Goal: Task Accomplishment & Management: Complete application form

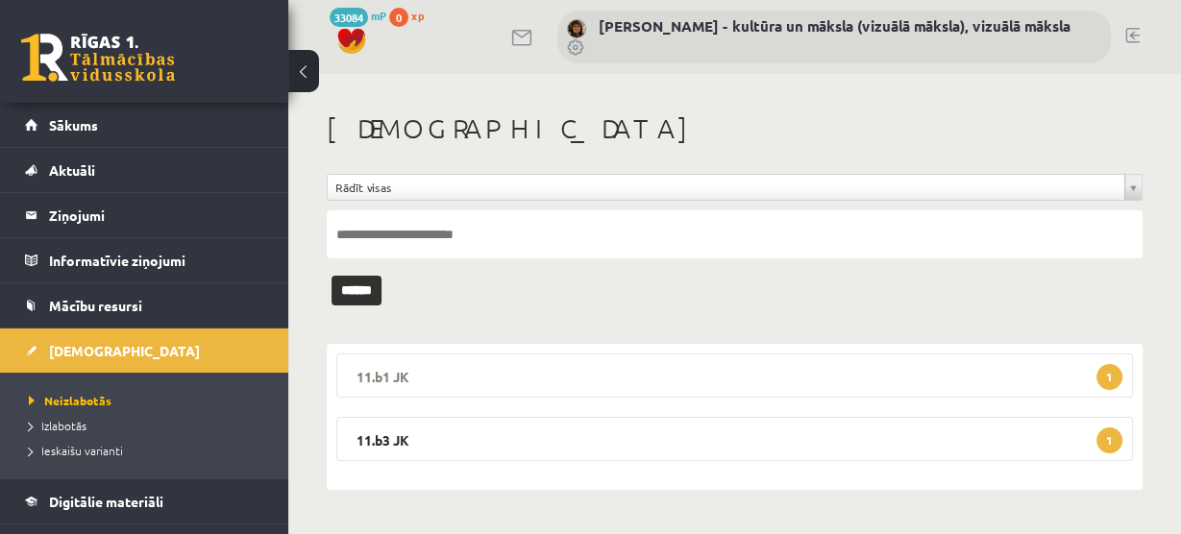
click at [1108, 372] on span "1" at bounding box center [1109, 377] width 26 height 26
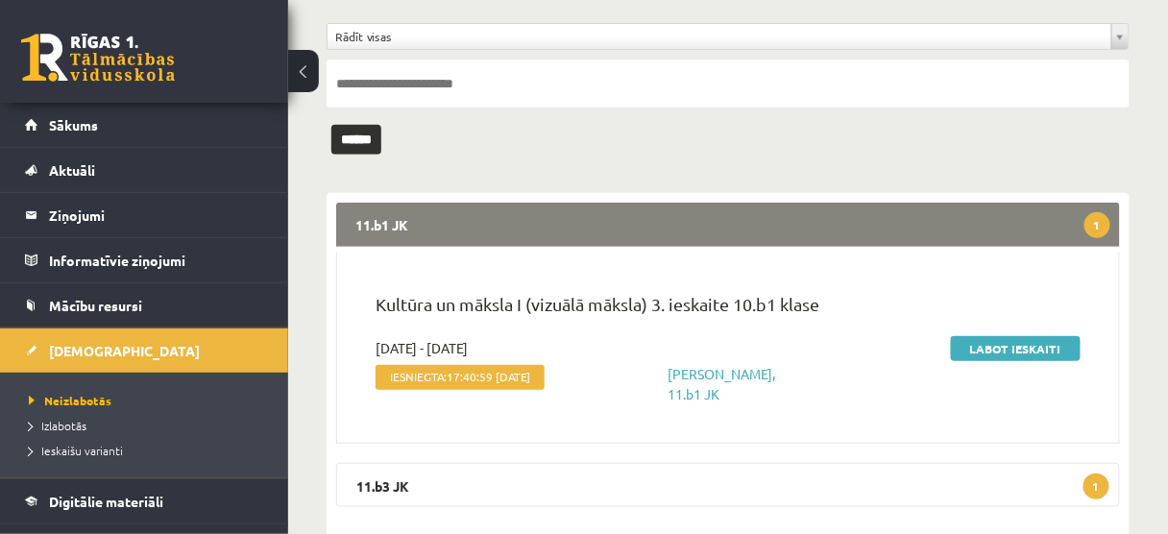
scroll to position [154, 0]
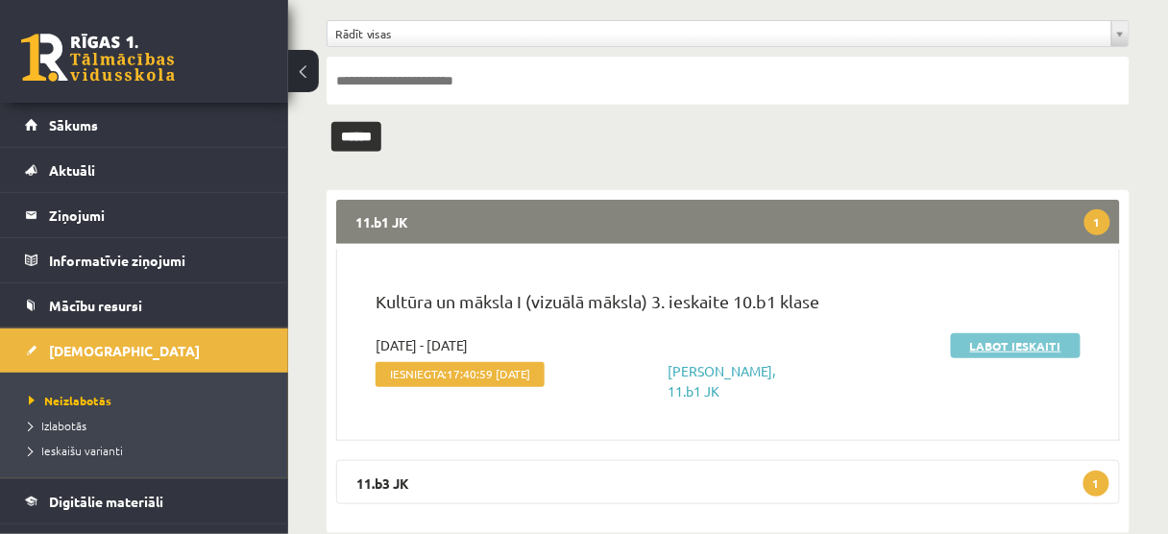
click at [1012, 348] on link "Labot ieskaiti" at bounding box center [1016, 345] width 130 height 25
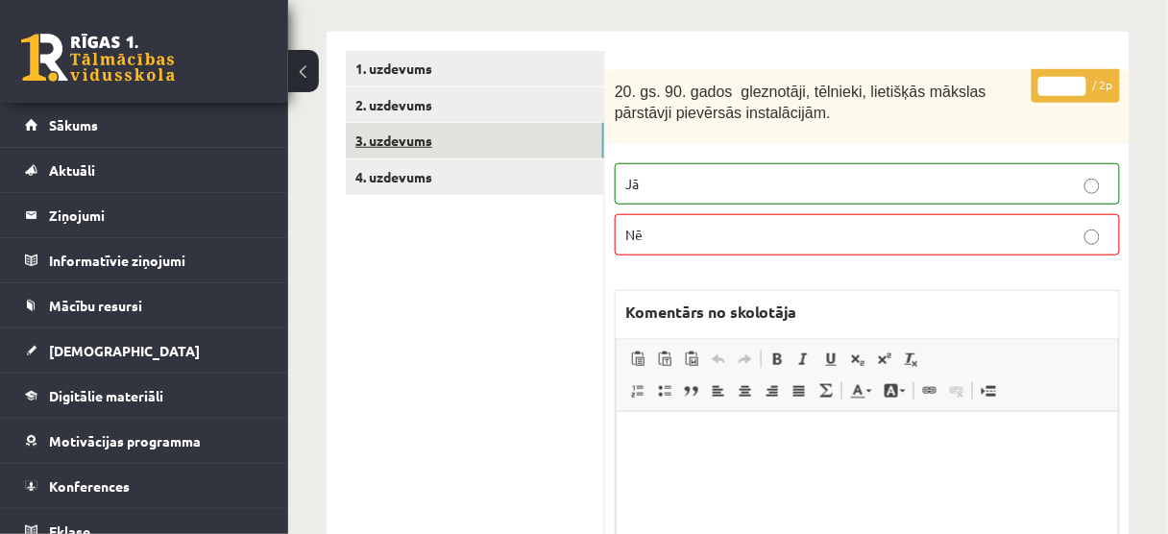
click at [553, 150] on link "3. uzdevums" at bounding box center [475, 141] width 258 height 36
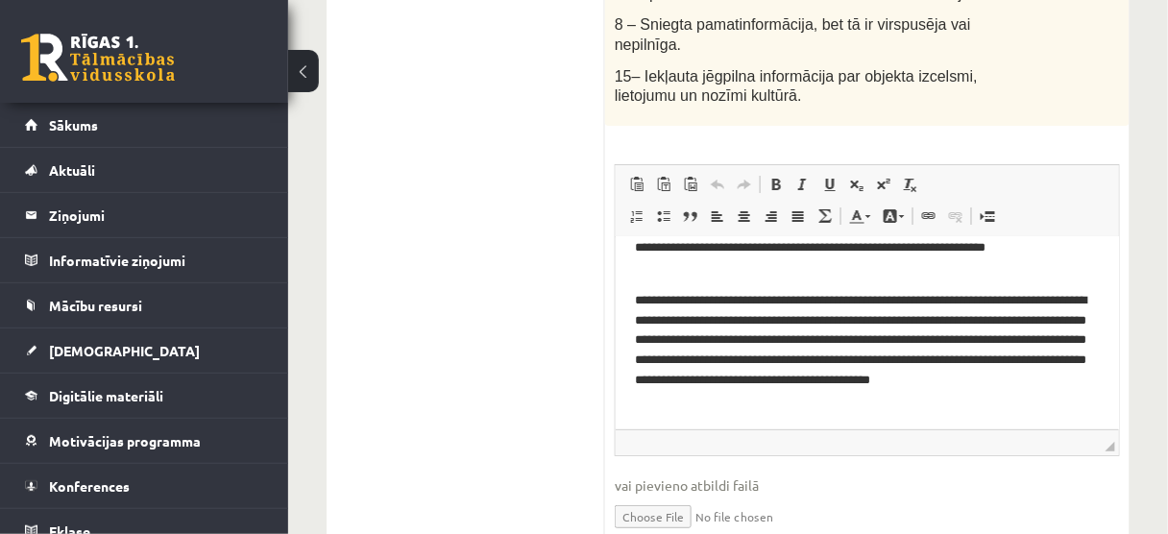
scroll to position [1691, 0]
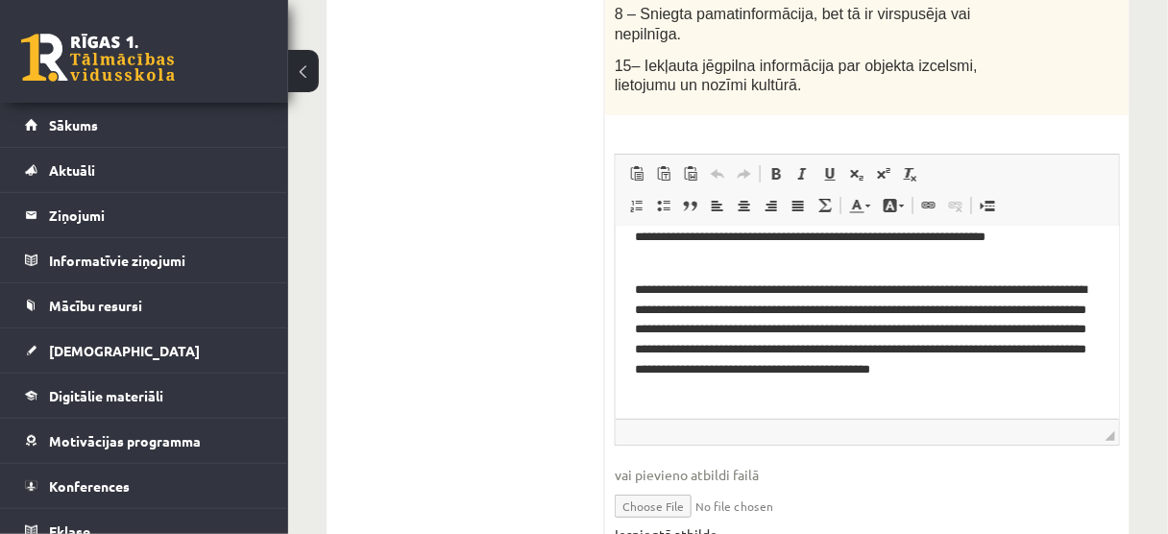
click at [691, 525] on link "Iesniegtā atbilde" at bounding box center [666, 535] width 103 height 20
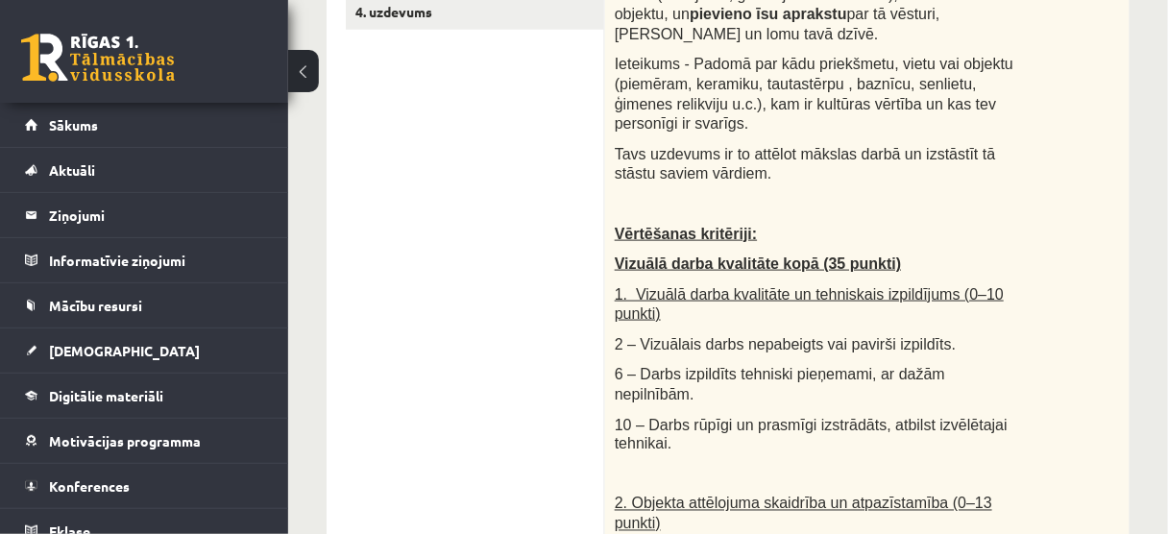
scroll to position [307, 0]
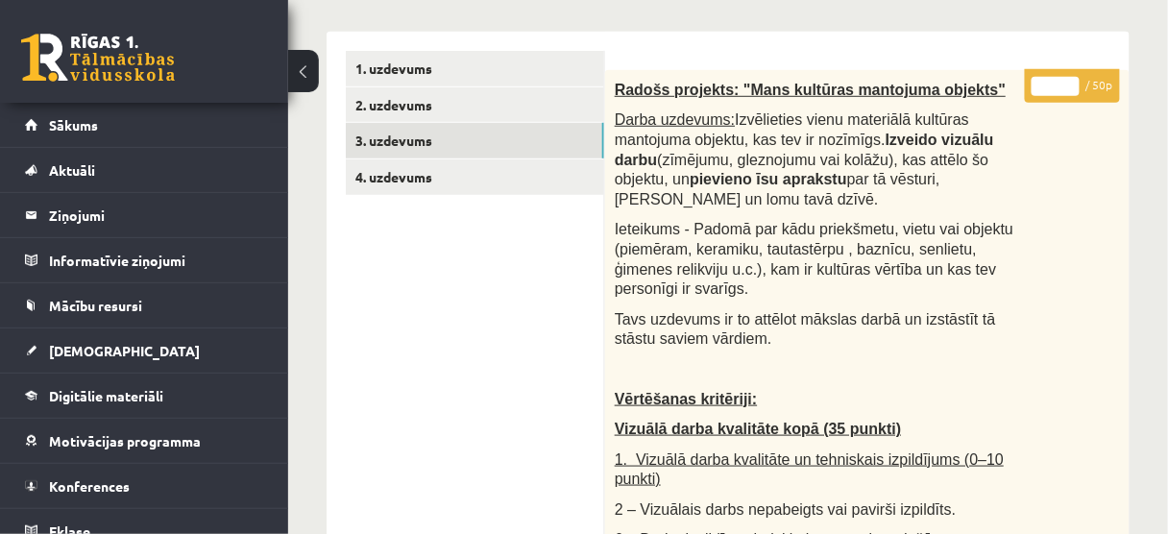
type input "**"
click at [1071, 79] on input "**" at bounding box center [1056, 86] width 48 height 19
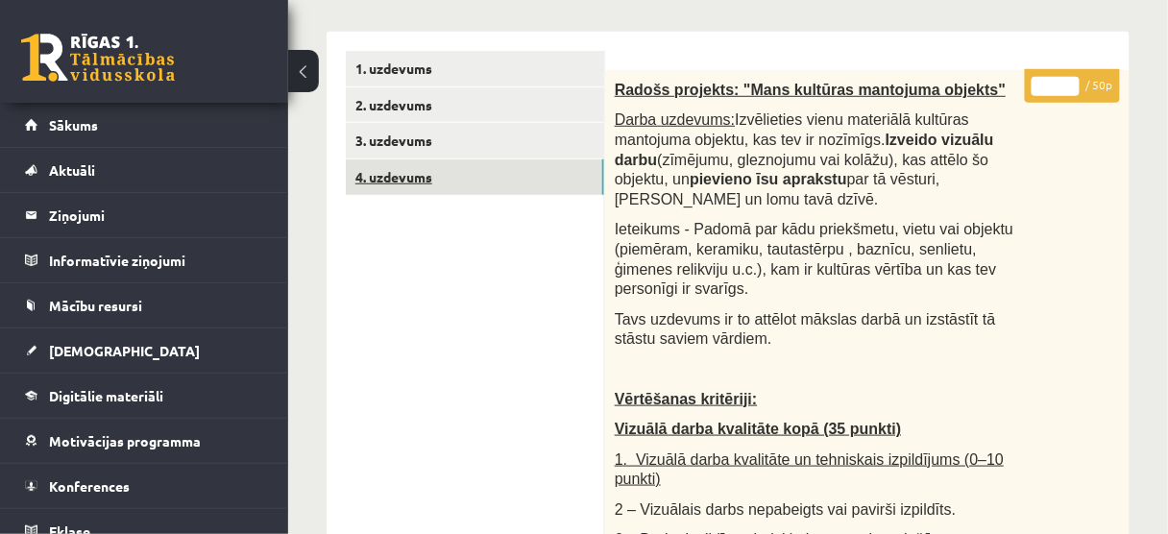
click at [529, 168] on link "4. uzdevums" at bounding box center [475, 177] width 258 height 36
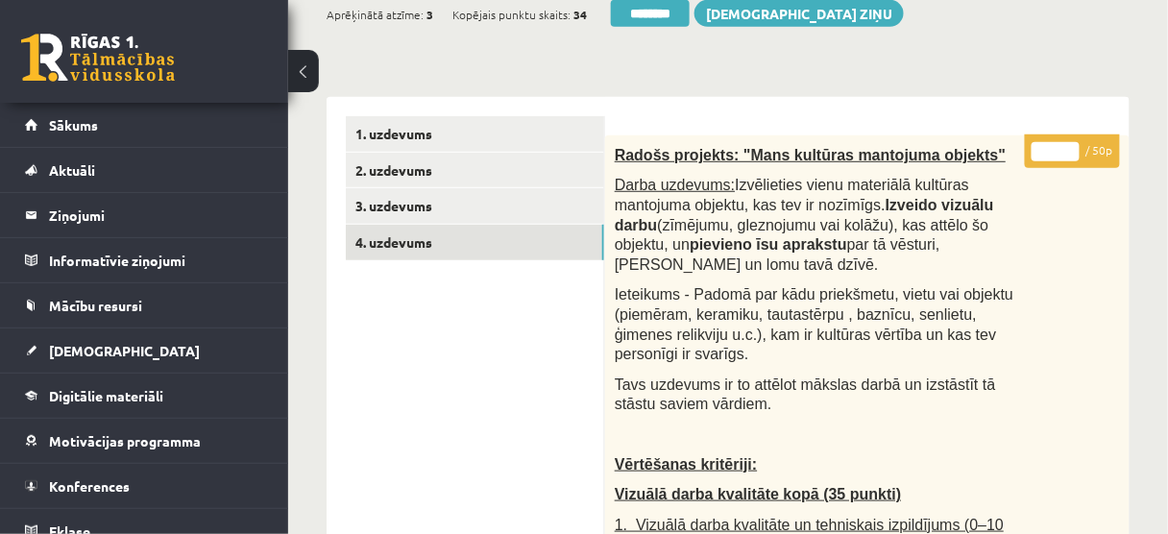
scroll to position [154, 0]
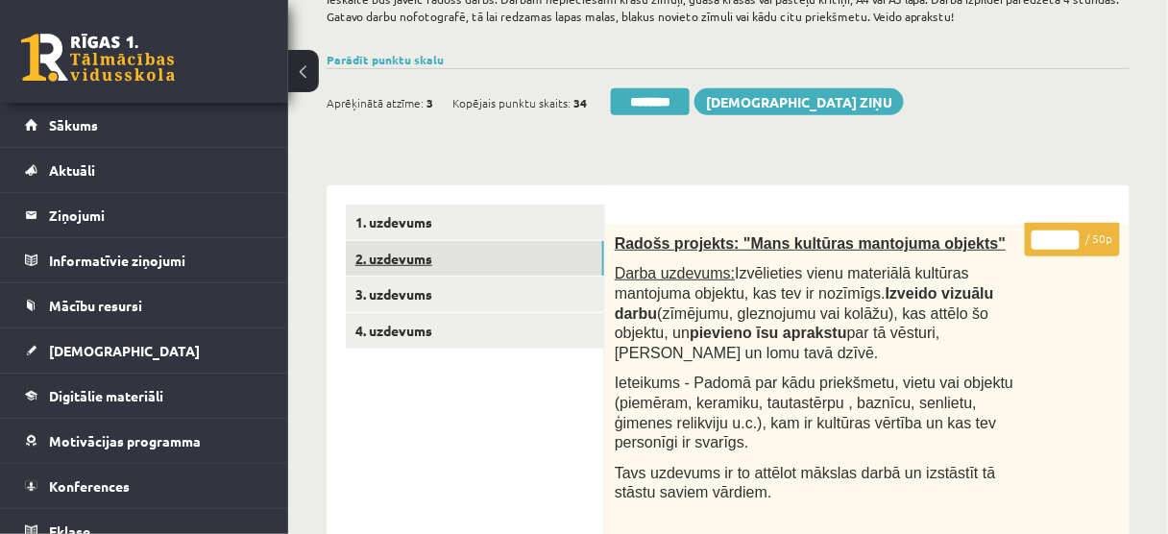
click at [482, 250] on link "2. uzdevums" at bounding box center [475, 259] width 258 height 36
click at [478, 259] on link "2. uzdevums" at bounding box center [475, 259] width 258 height 36
click at [477, 260] on link "2. uzdevums" at bounding box center [475, 259] width 258 height 36
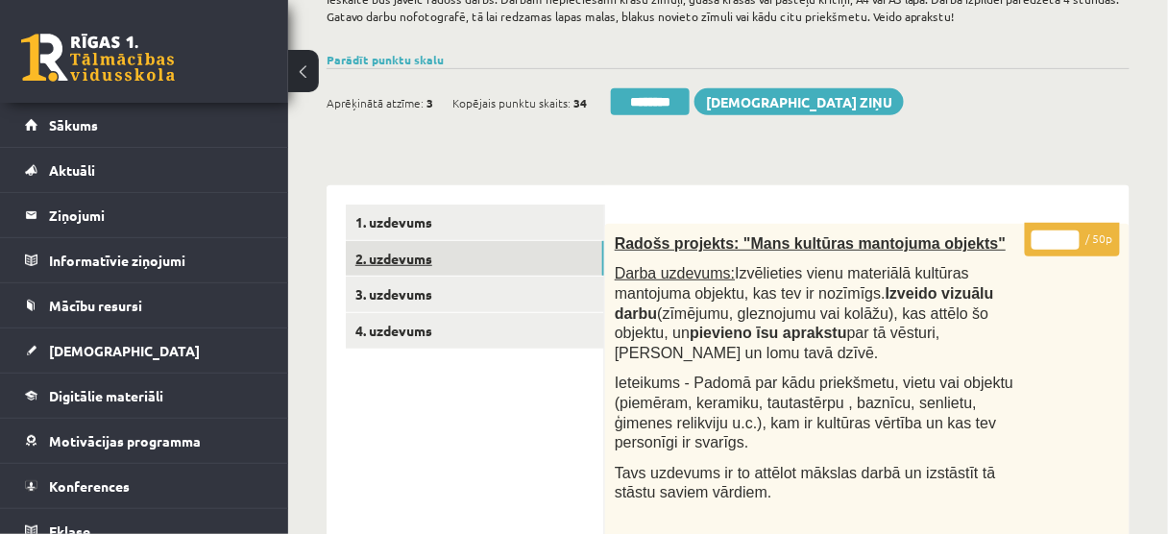
click at [483, 257] on link "2. uzdevums" at bounding box center [475, 259] width 258 height 36
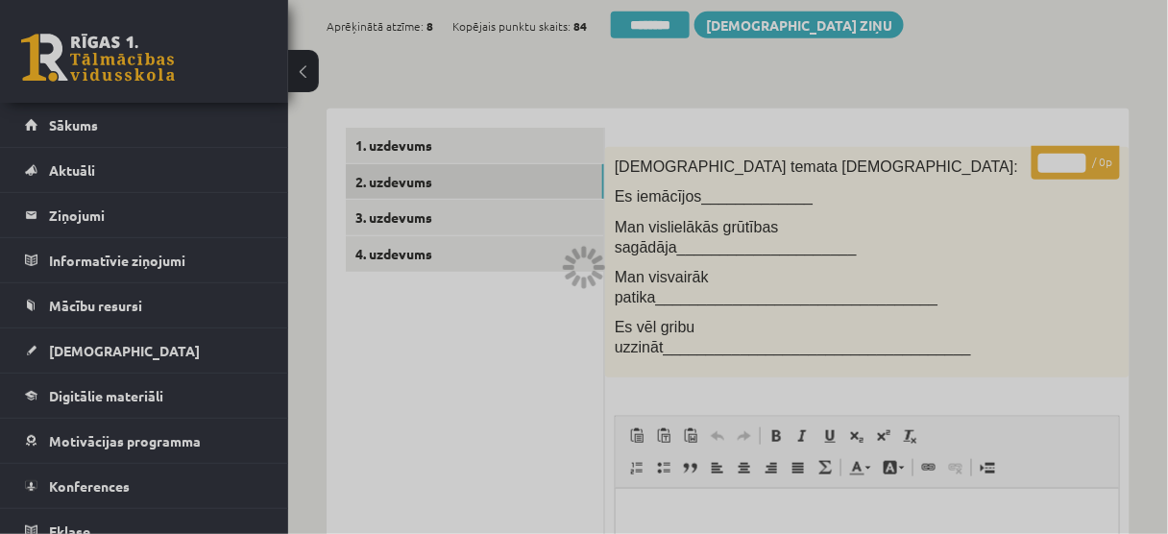
scroll to position [77, 0]
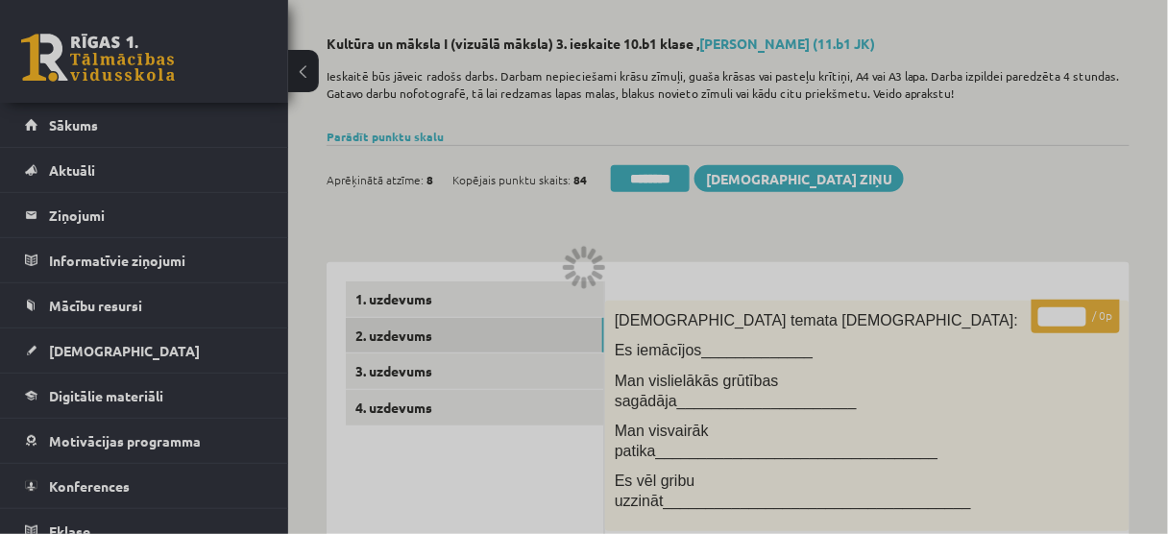
click at [667, 181] on div at bounding box center [584, 267] width 1168 height 534
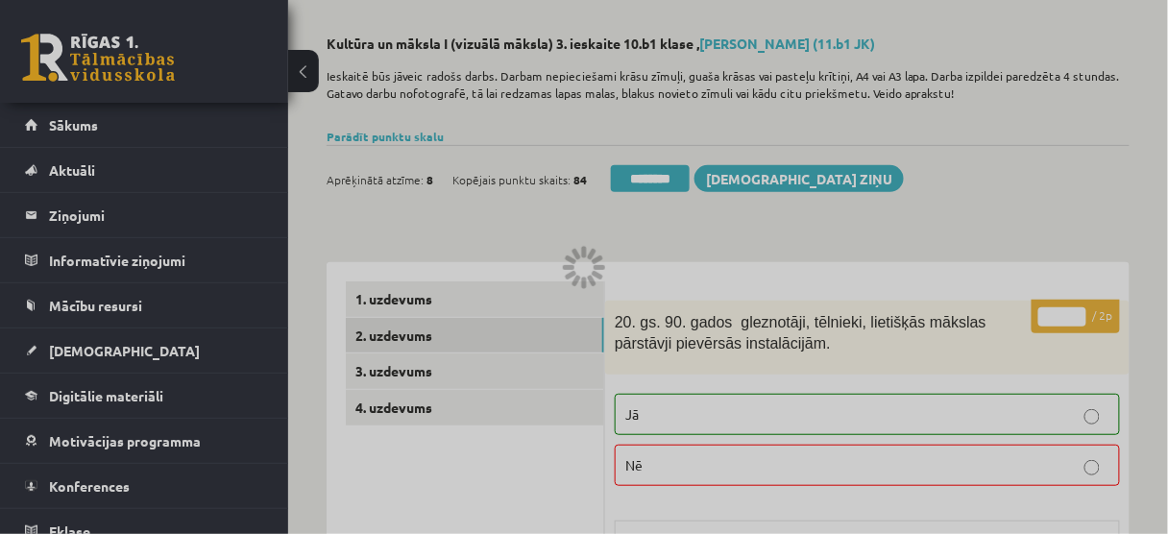
scroll to position [0, 0]
click at [647, 178] on div at bounding box center [584, 267] width 1168 height 534
click at [662, 182] on div at bounding box center [584, 267] width 1168 height 534
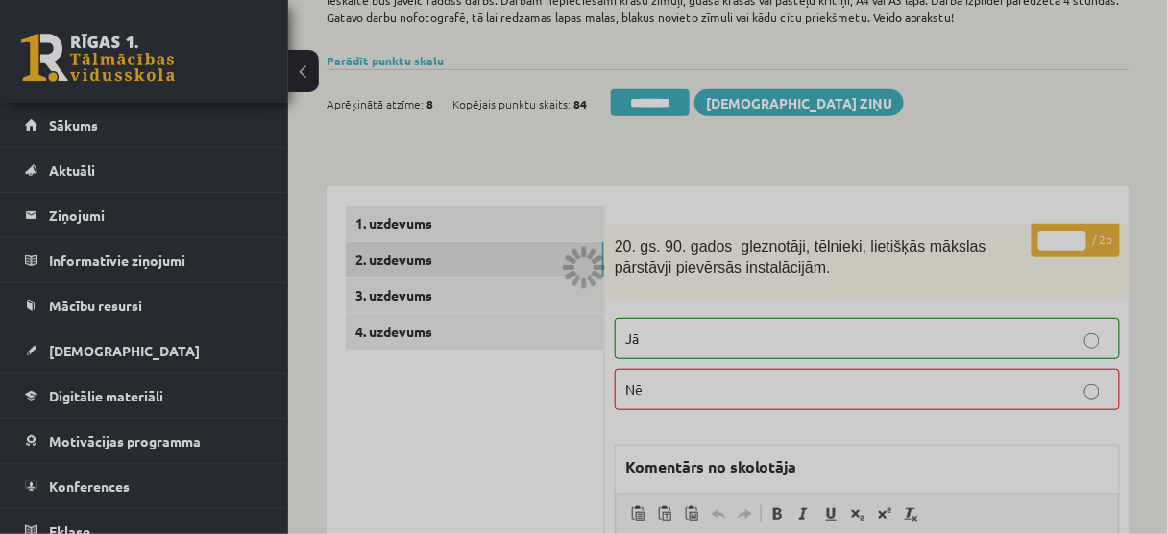
scroll to position [154, 0]
click at [497, 293] on div at bounding box center [584, 267] width 1168 height 534
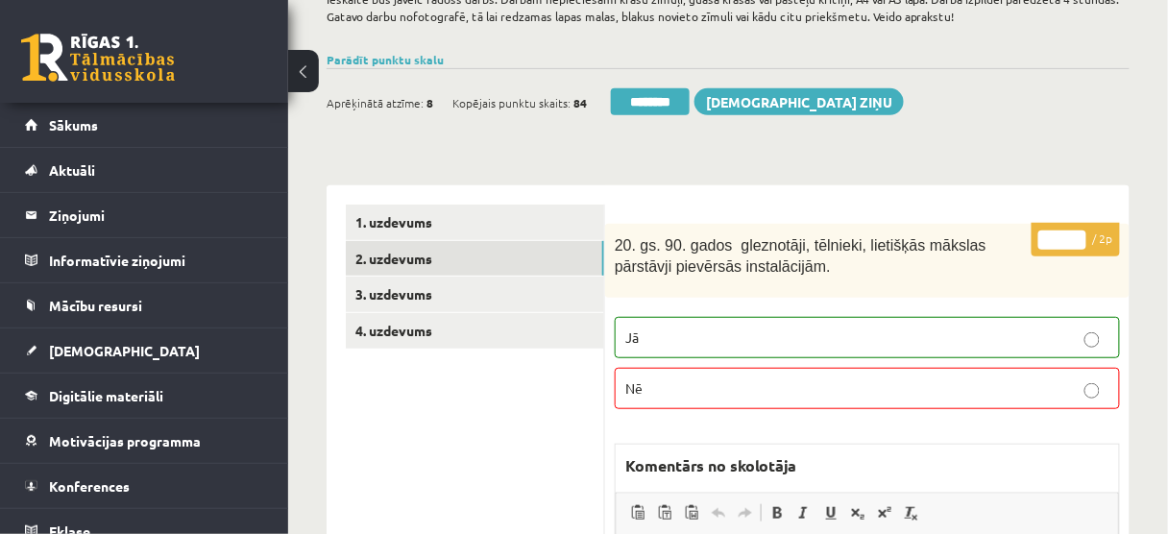
scroll to position [0, 0]
click at [653, 95] on input "********" at bounding box center [650, 101] width 79 height 27
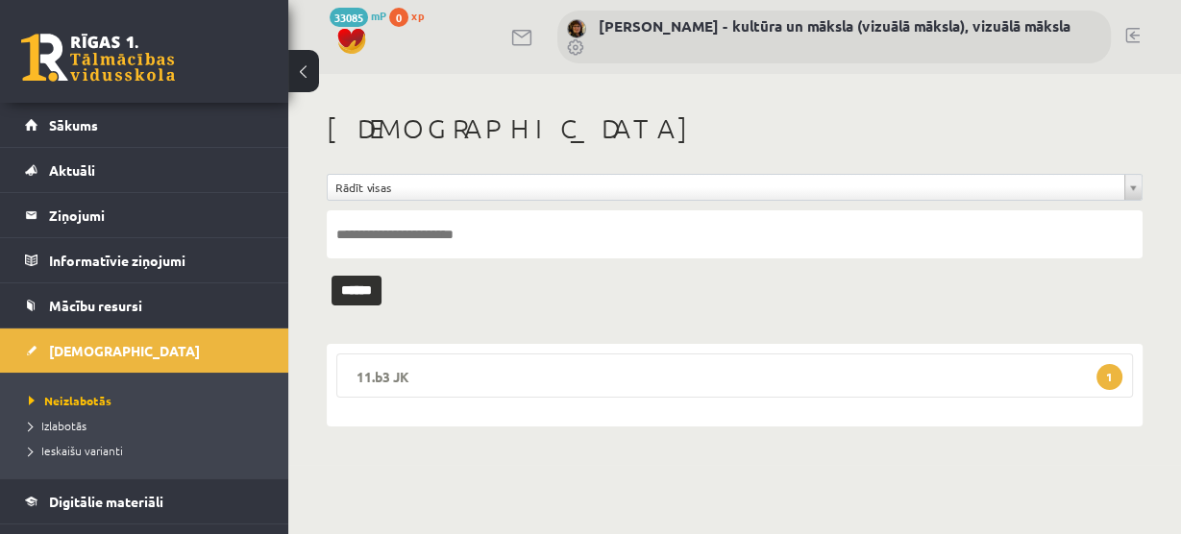
click at [1110, 372] on span "1" at bounding box center [1109, 377] width 26 height 26
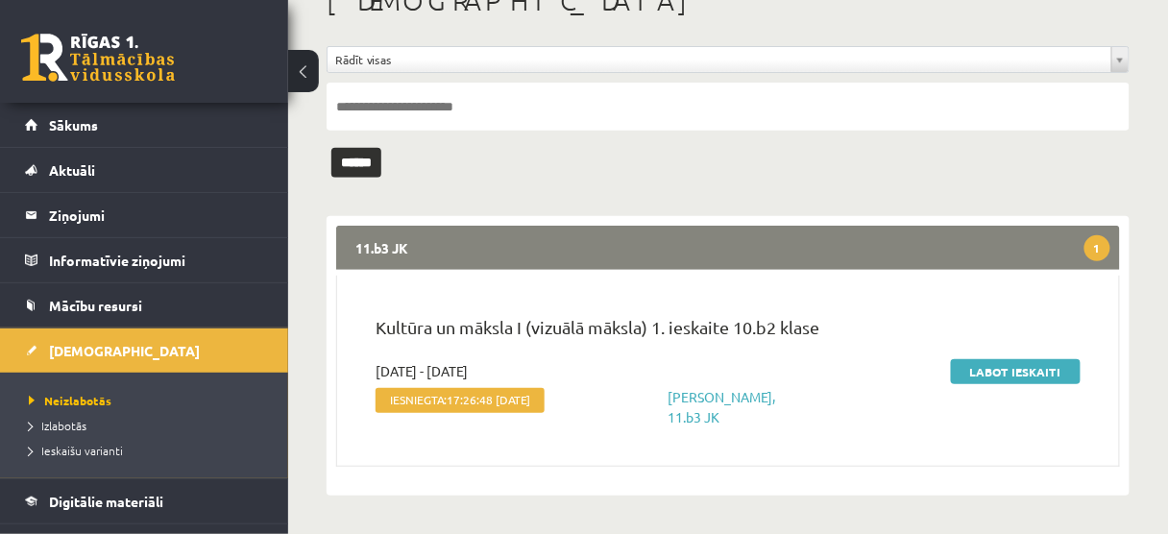
scroll to position [141, 0]
click at [1009, 359] on link "Labot ieskaiti" at bounding box center [1016, 371] width 130 height 25
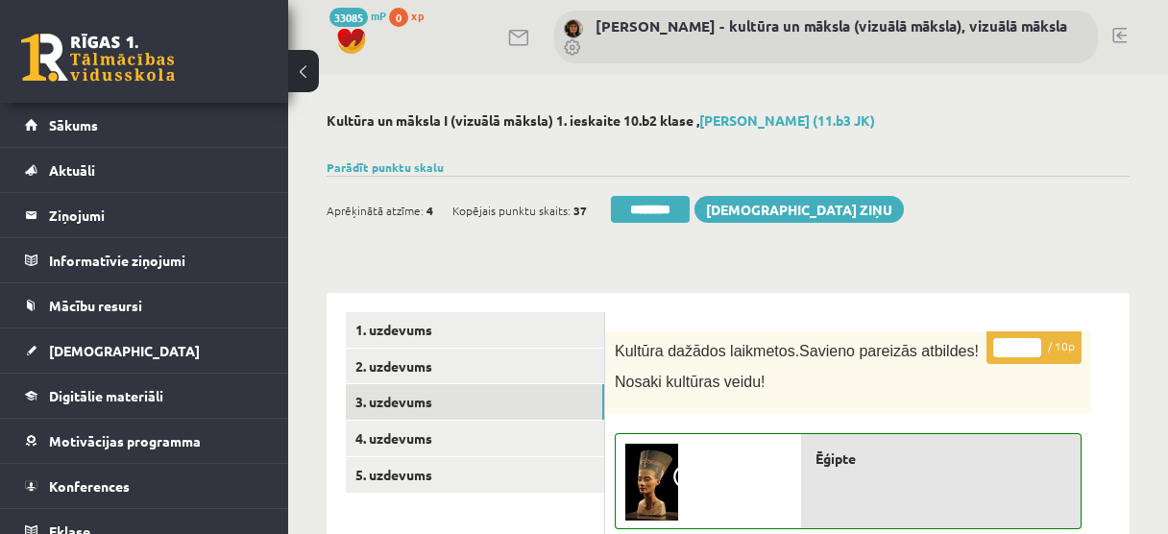
click at [525, 402] on link "3. uzdevums" at bounding box center [475, 402] width 258 height 36
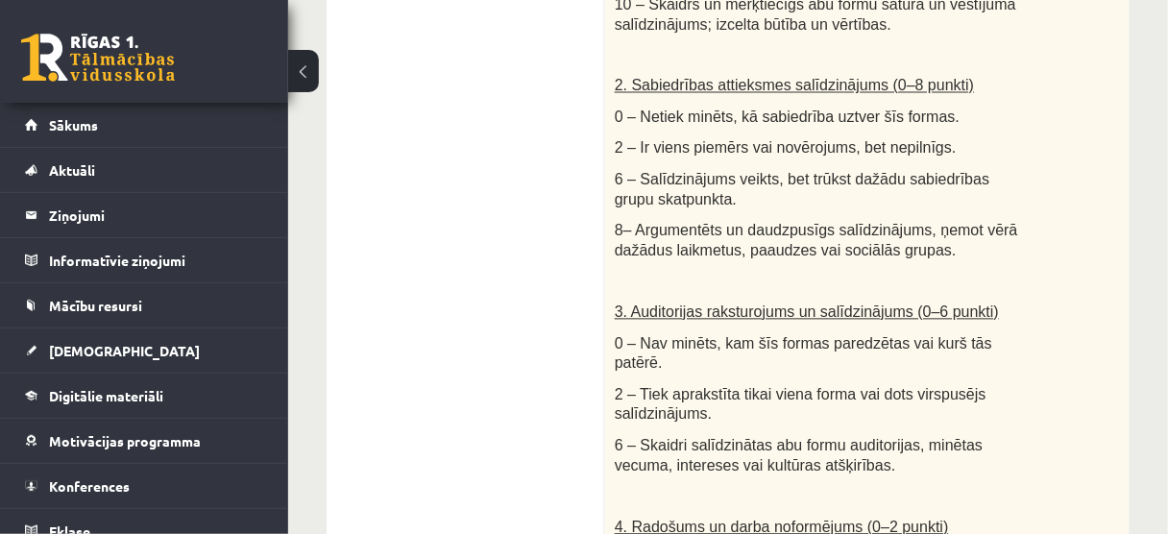
scroll to position [999, 0]
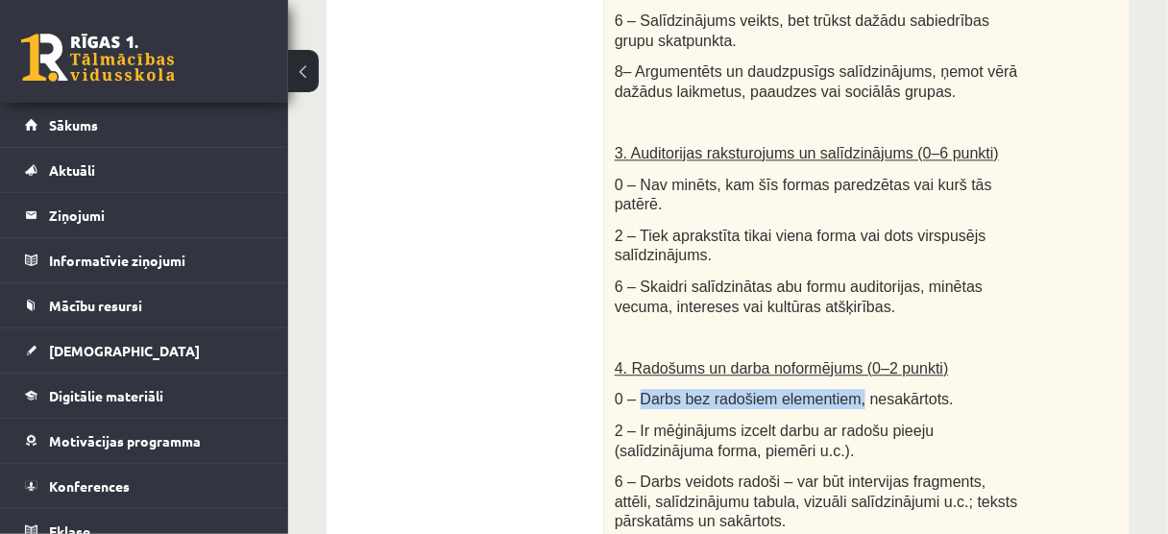
drag, startPoint x: 637, startPoint y: 355, endPoint x: 841, endPoint y: 367, distance: 204.1
click at [841, 391] on span "0 – Darbs bez radošiem elementiem, nesakārtots." at bounding box center [784, 399] width 339 height 16
copy span "Darbs bez radošiem elementiem,"
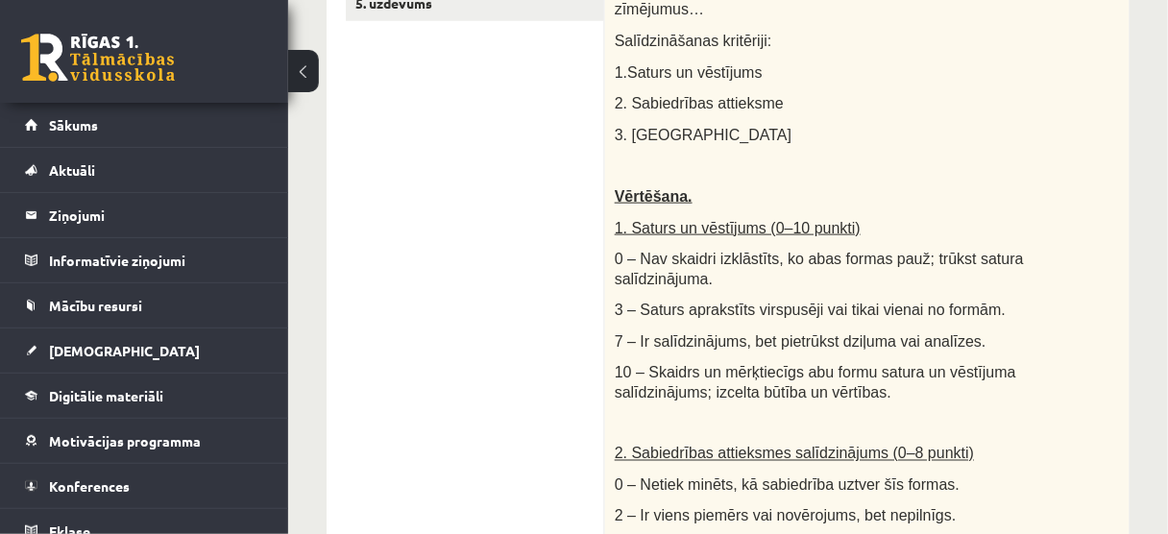
scroll to position [231, 0]
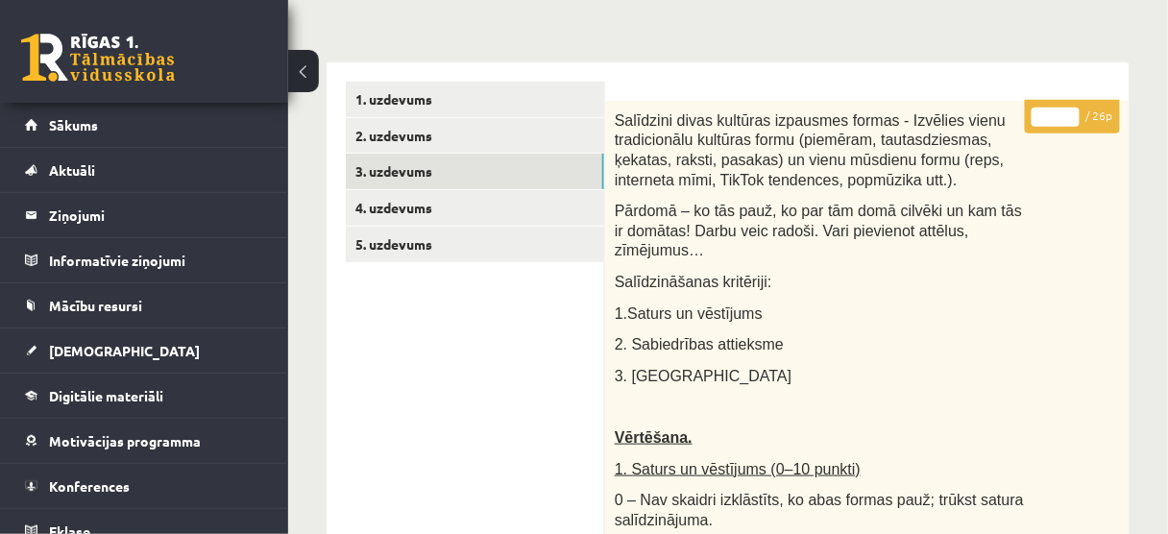
click at [1072, 110] on input "**" at bounding box center [1056, 117] width 48 height 19
click at [1069, 119] on input "**" at bounding box center [1056, 117] width 48 height 19
type input "**"
click at [1069, 119] on input "**" at bounding box center [1056, 117] width 48 height 19
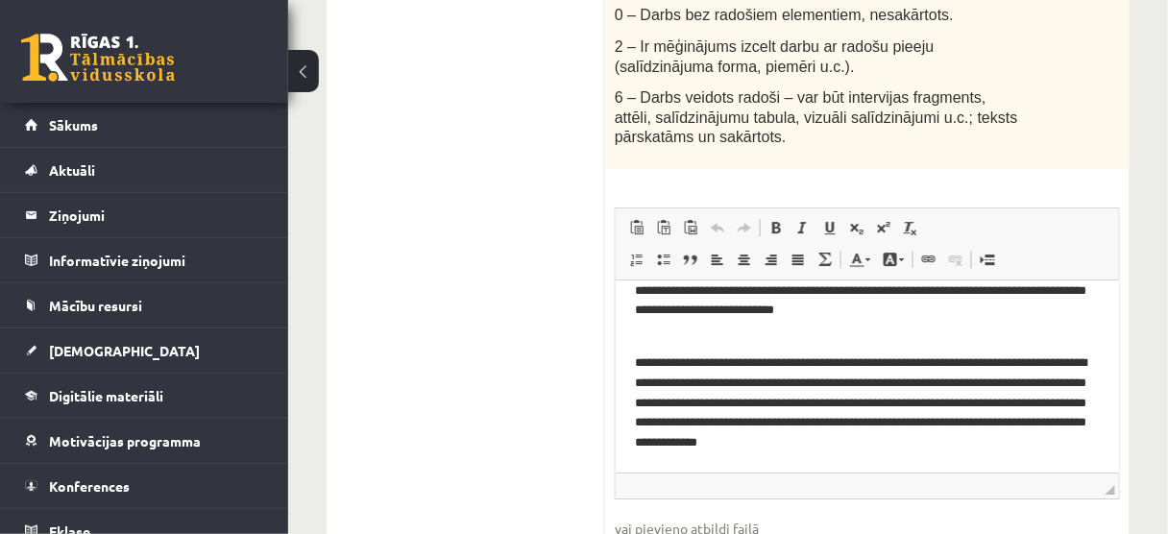
scroll to position [1691, 0]
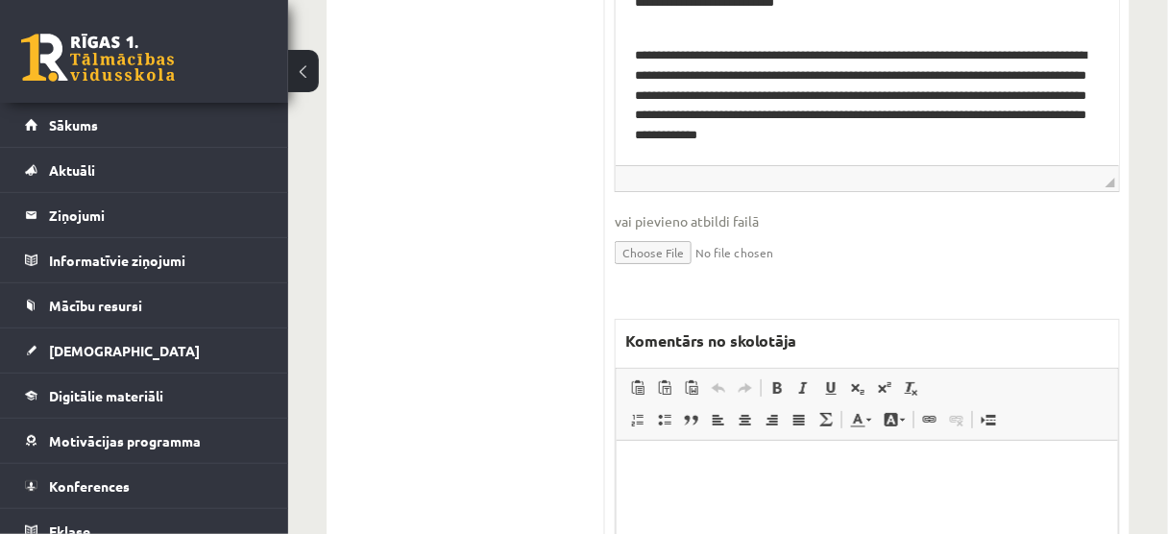
click at [666, 477] on p "Bagātinātā teksta redaktors, wiswyg-editor-47024725809060-1757863325-433" at bounding box center [866, 469] width 463 height 20
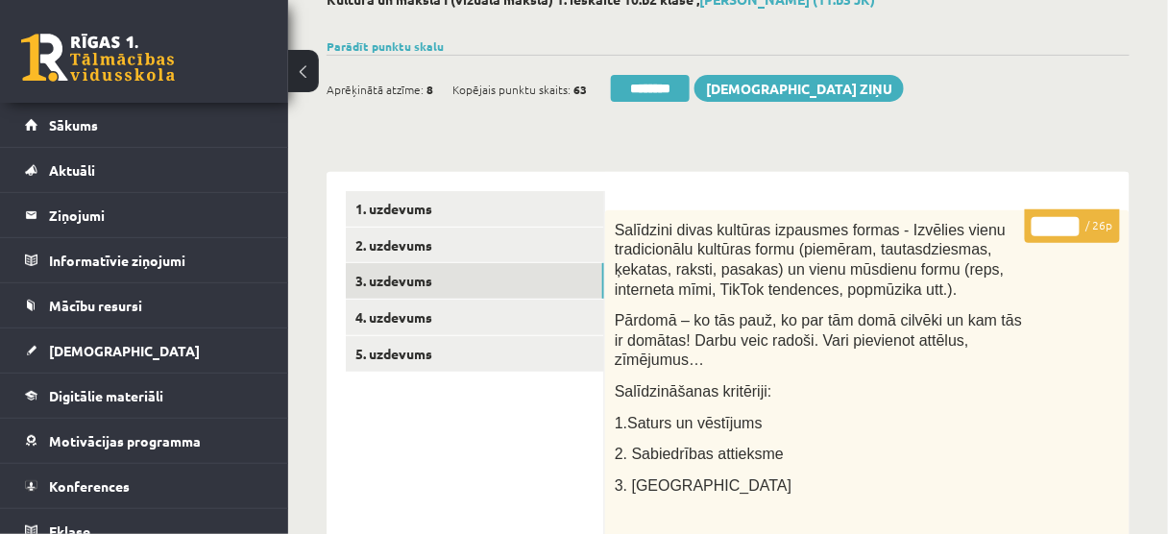
scroll to position [117, 0]
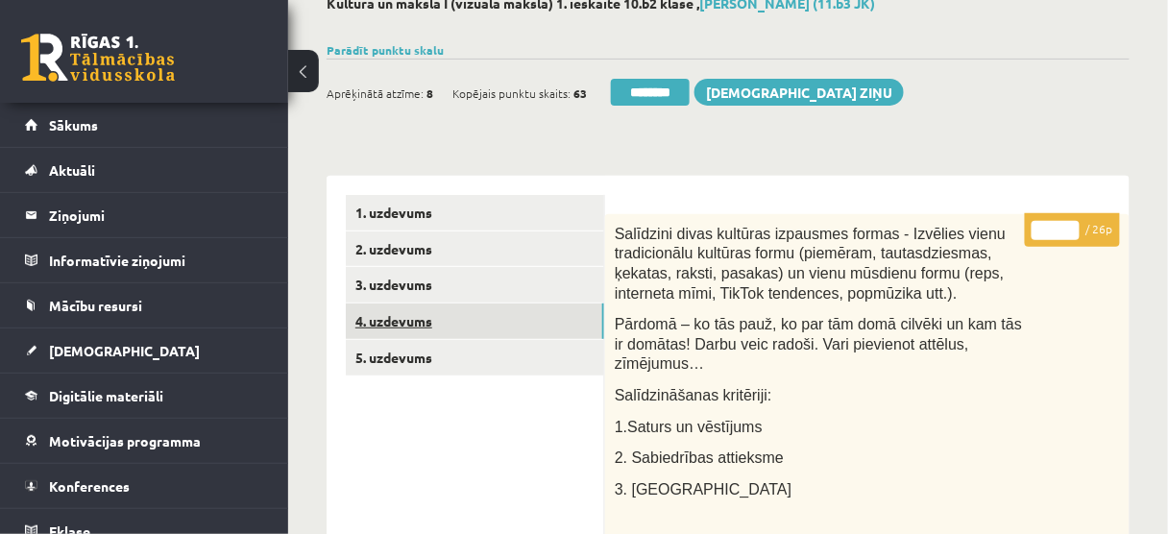
click at [548, 325] on link "4. uzdevums" at bounding box center [475, 322] width 258 height 36
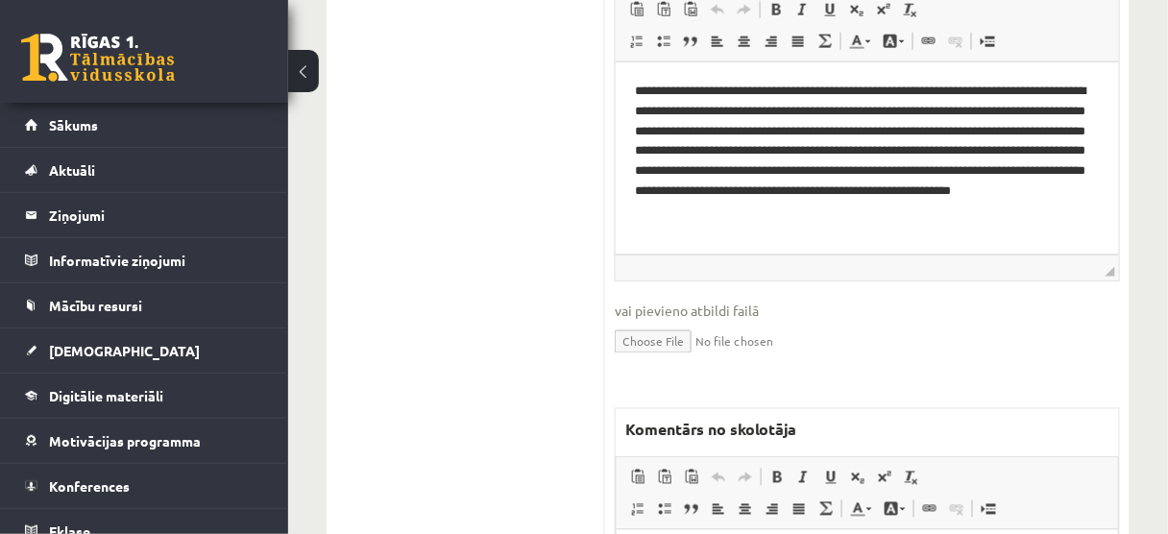
scroll to position [846, 0]
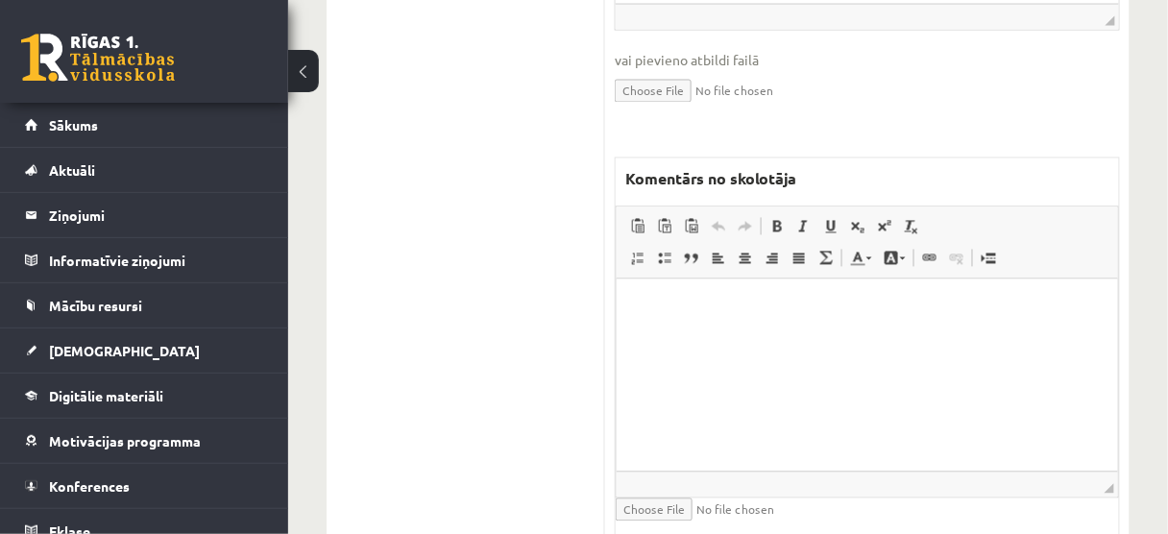
click at [636, 298] on p "Bagātinātā teksta redaktors, wiswyg-editor-47024987371560-1757863434-386" at bounding box center [866, 308] width 463 height 20
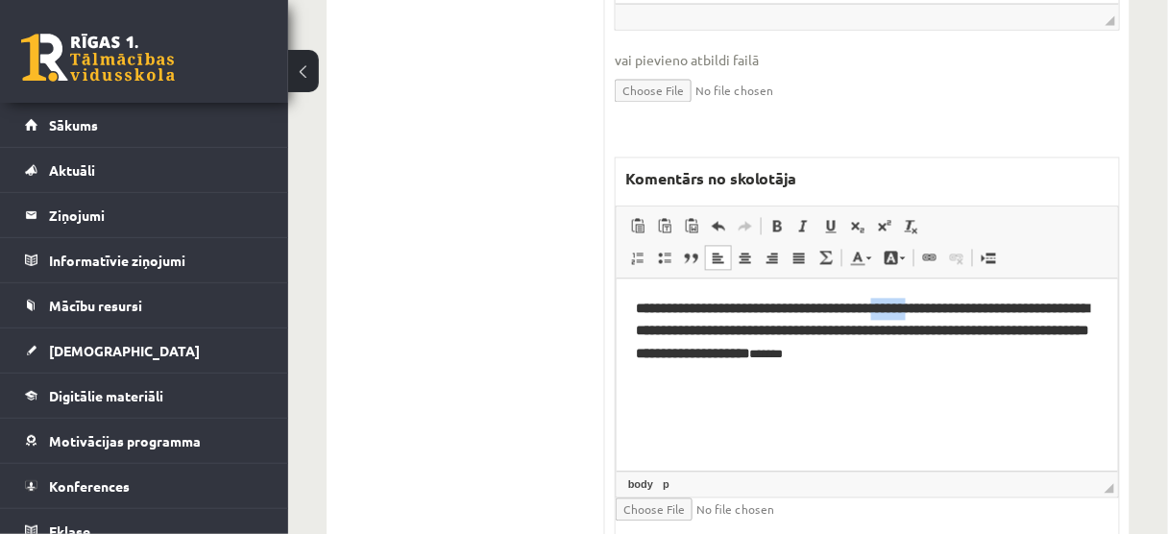
drag, startPoint x: 899, startPoint y: 306, endPoint x: 869, endPoint y: 308, distance: 30.9
click at [869, 308] on span "**********" at bounding box center [862, 331] width 454 height 59
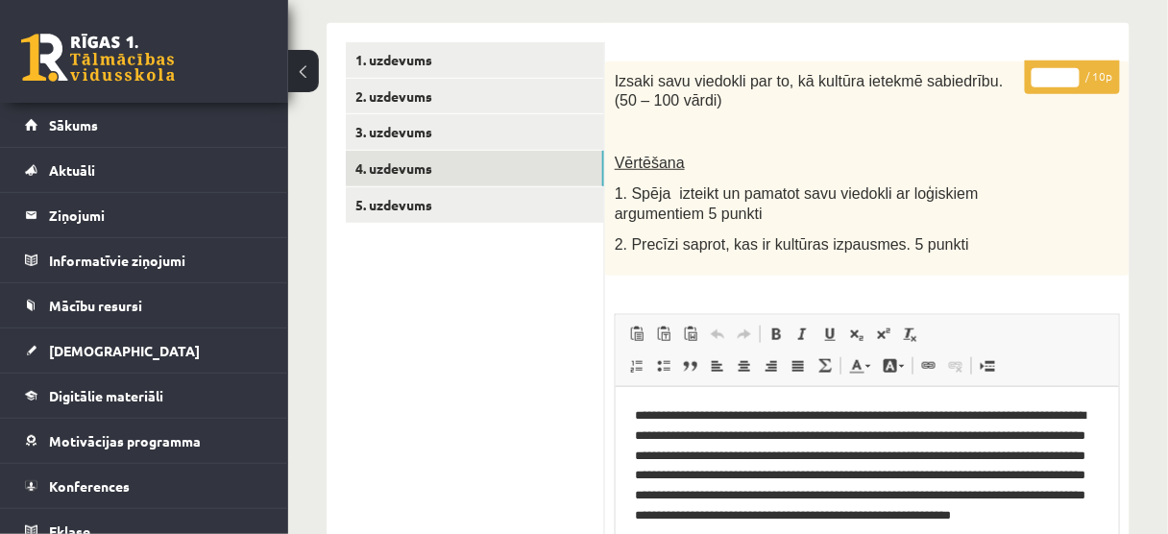
scroll to position [75, 0]
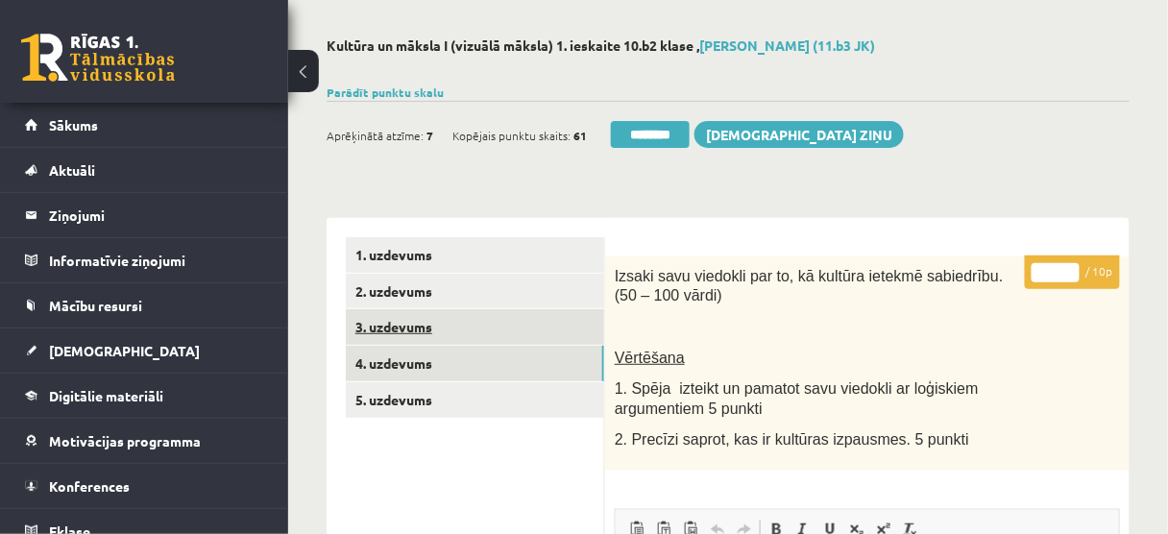
click at [539, 330] on link "3. uzdevums" at bounding box center [475, 327] width 258 height 36
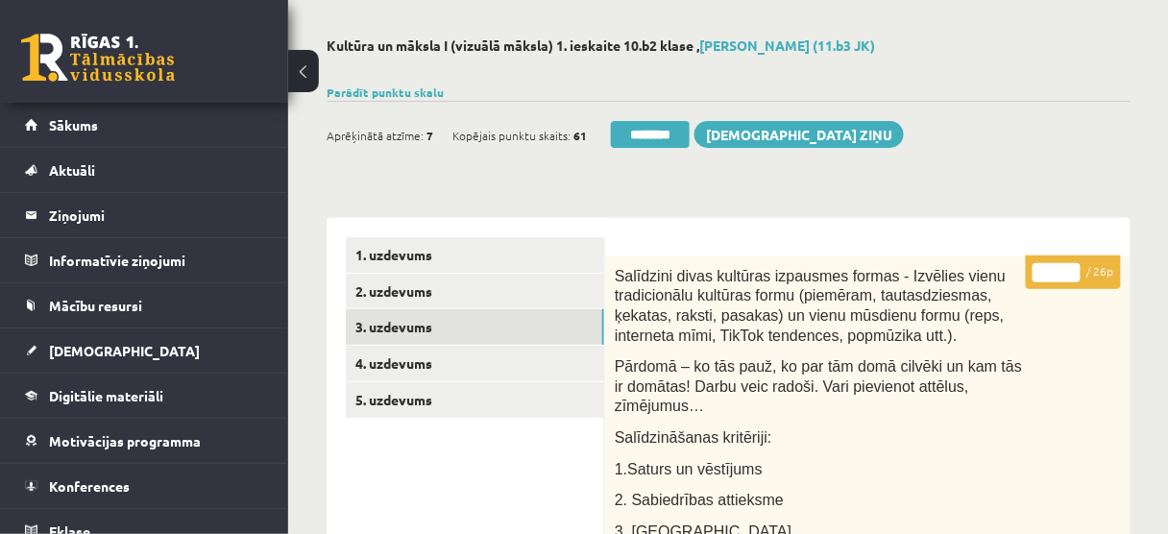
drag, startPoint x: 643, startPoint y: 133, endPoint x: 654, endPoint y: 49, distance: 84.4
click at [640, 133] on input "********" at bounding box center [650, 134] width 79 height 27
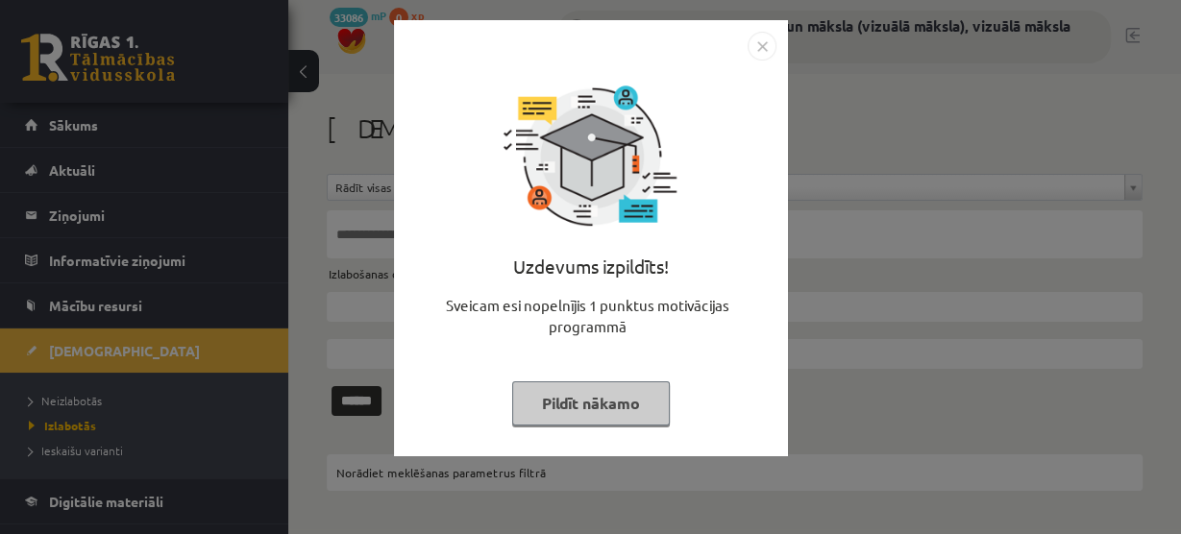
click at [582, 403] on button "Pildīt nākamo" at bounding box center [591, 403] width 158 height 44
